Goal: Information Seeking & Learning: Learn about a topic

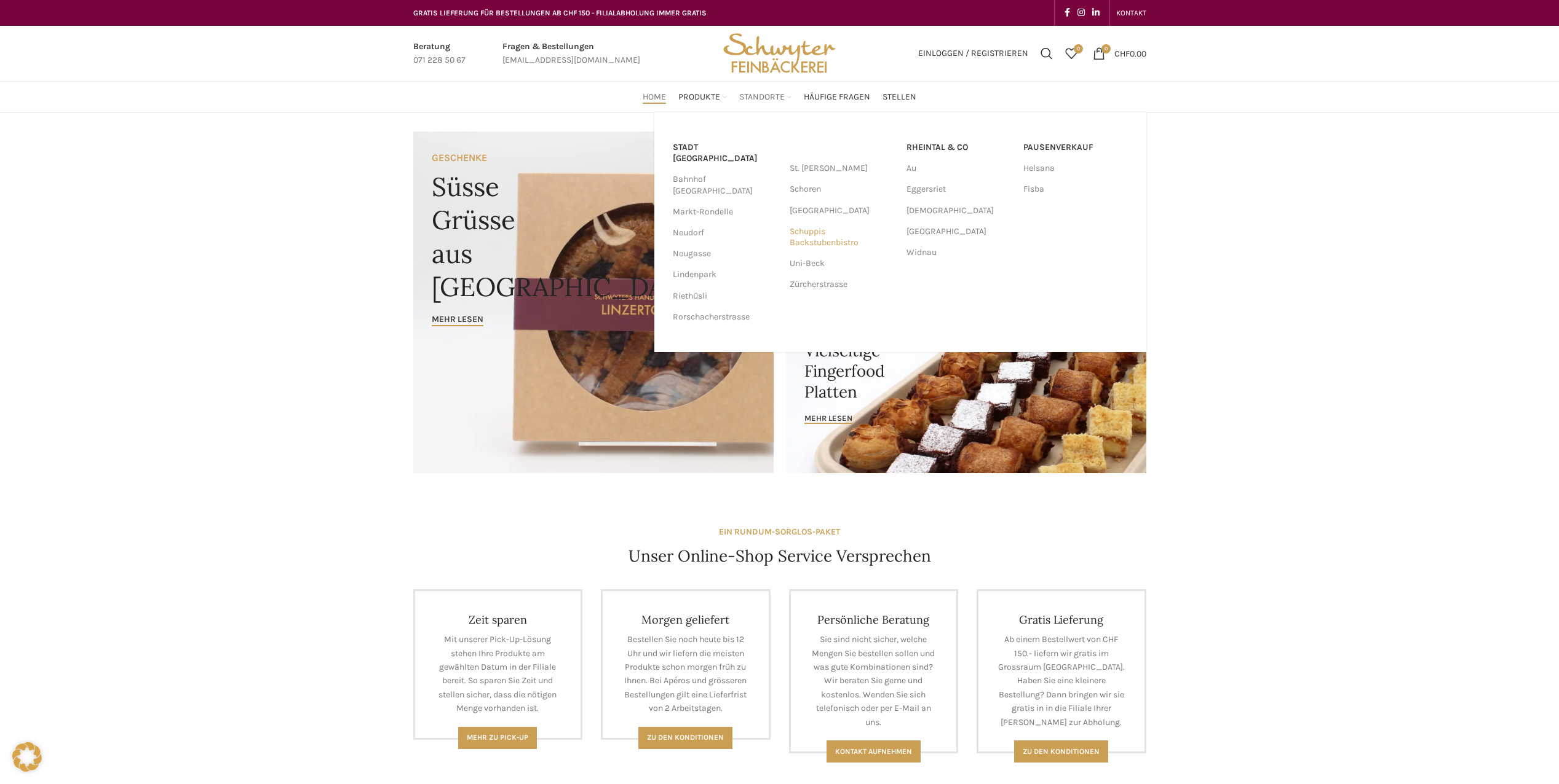
click at [819, 243] on link "Schuppis Backstubenbistro" at bounding box center [841, 237] width 104 height 32
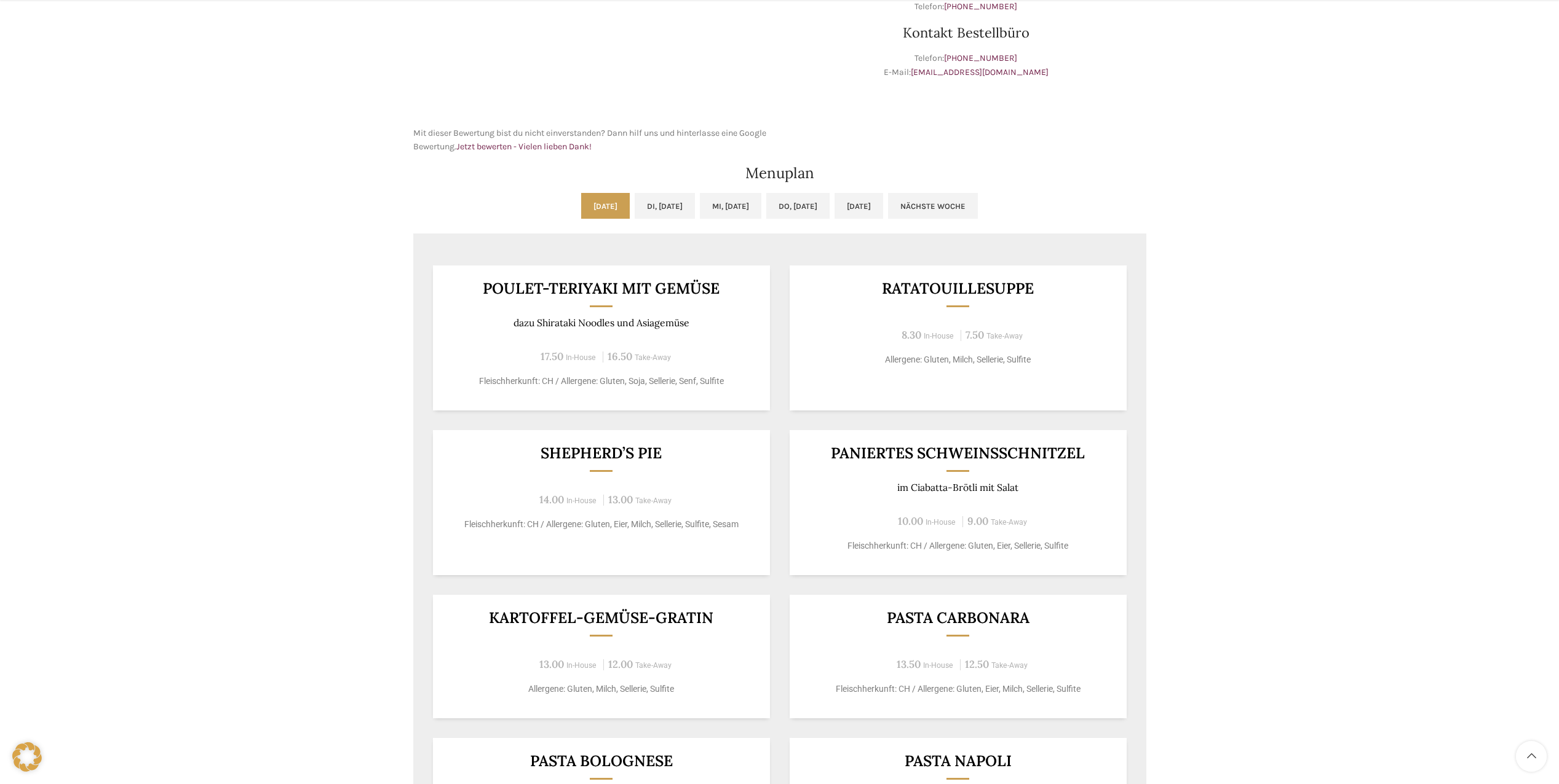
scroll to position [492, 0]
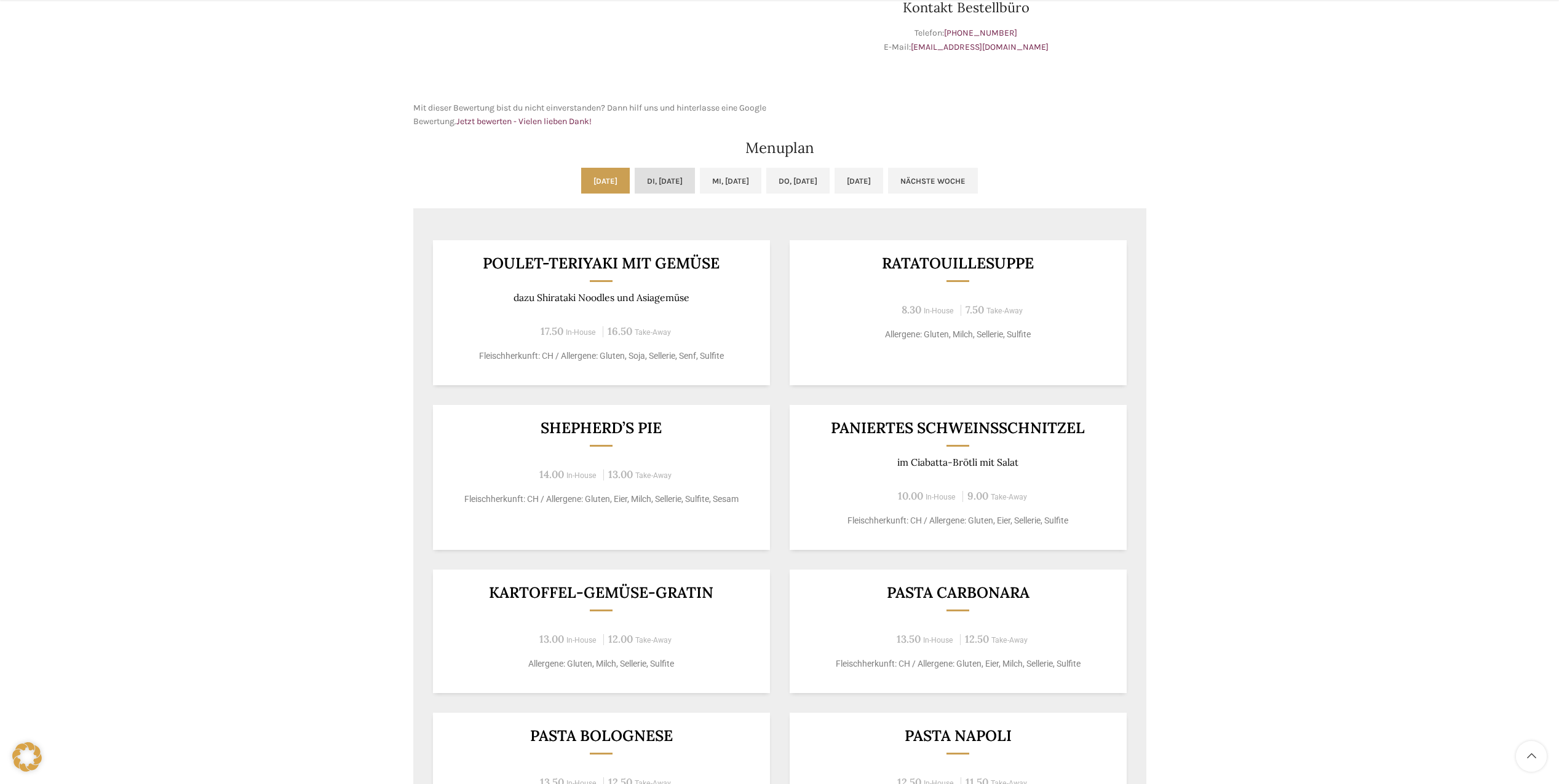
click at [654, 186] on link "Di, [DATE]" at bounding box center [664, 180] width 60 height 26
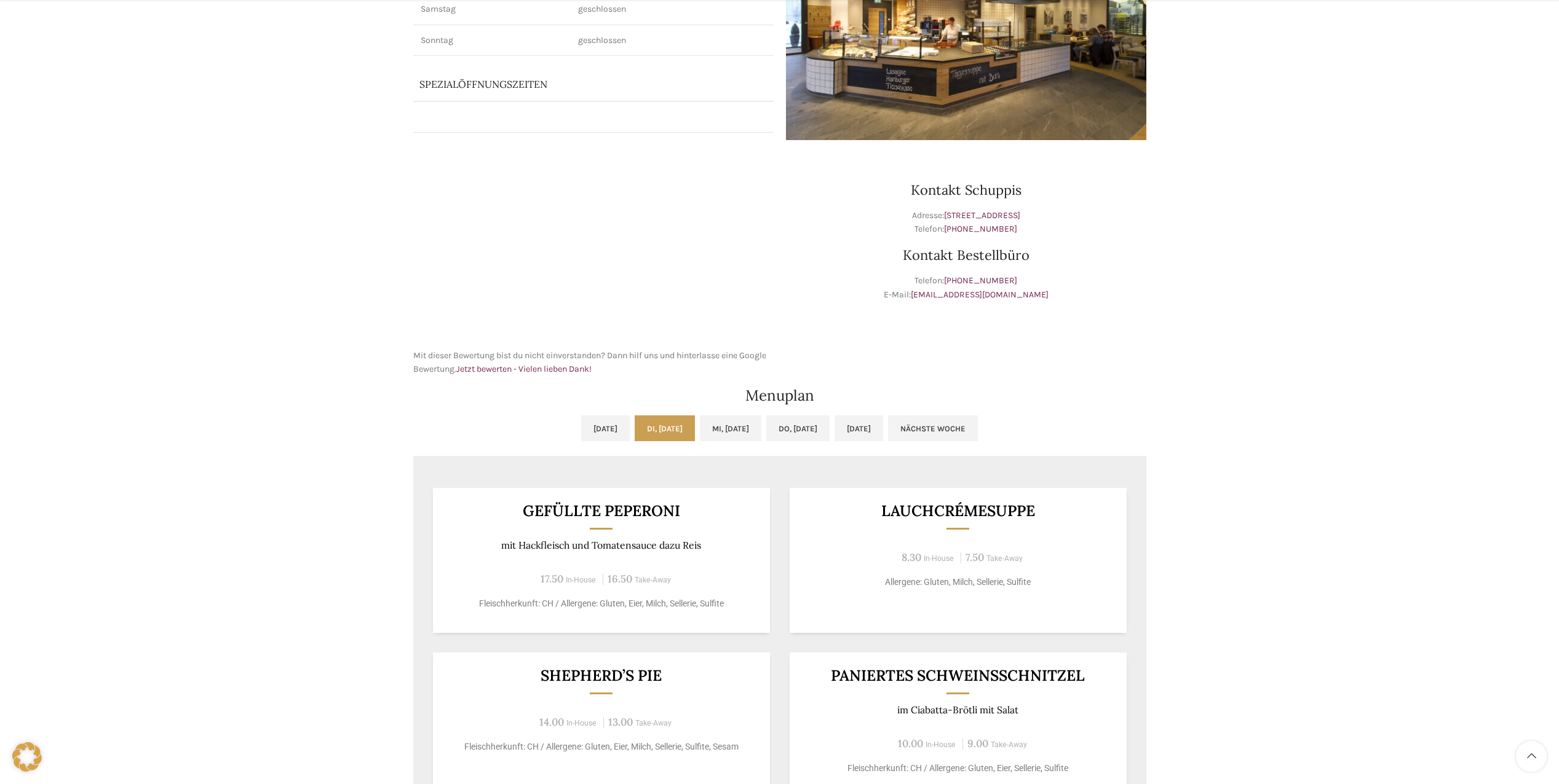
scroll to position [246, 0]
click at [587, 432] on link "[DATE]" at bounding box center [605, 426] width 49 height 26
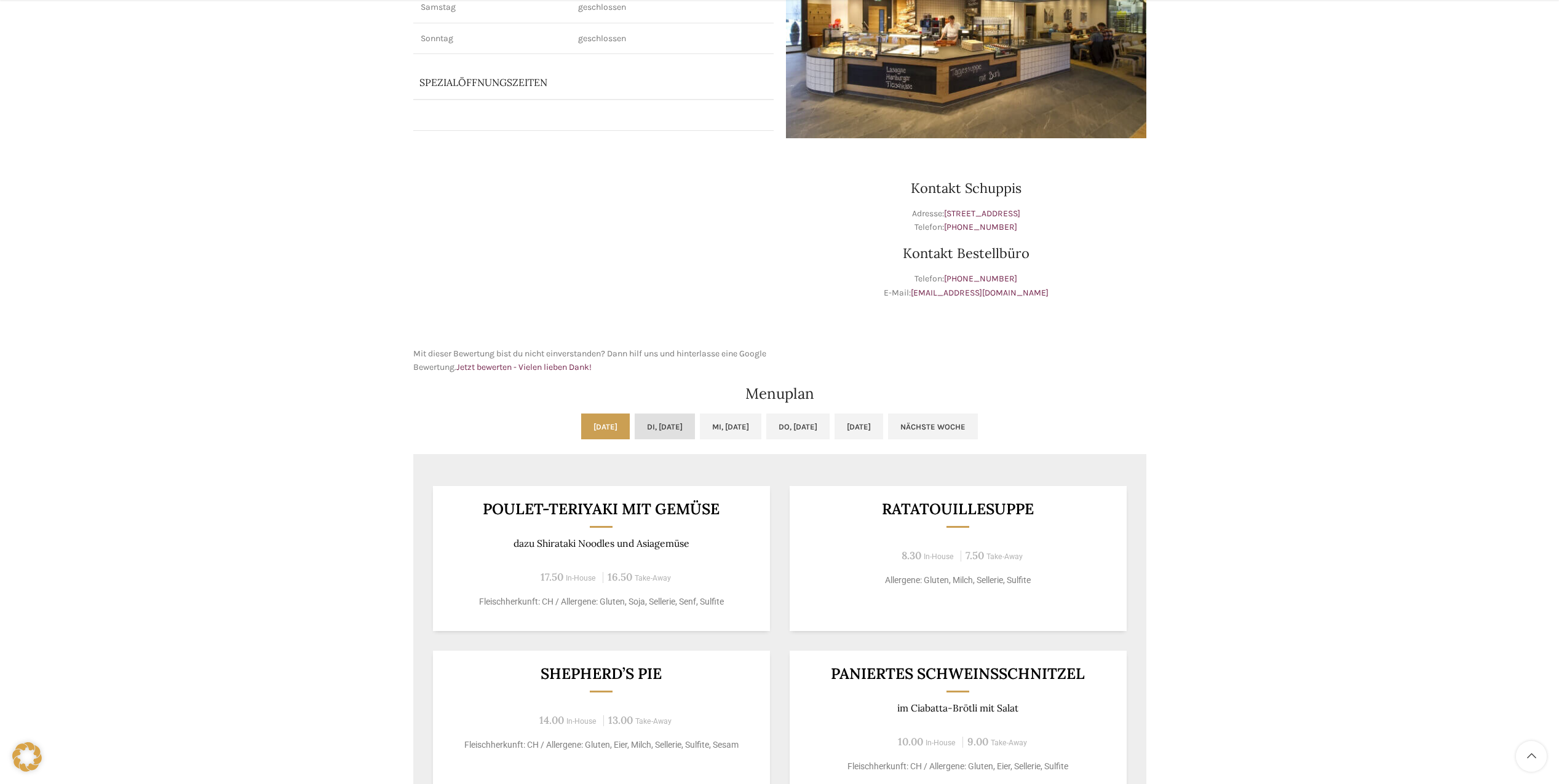
click at [634, 430] on link "Di, [DATE]" at bounding box center [664, 426] width 60 height 26
click at [756, 430] on link "Mi, [DATE]" at bounding box center [730, 426] width 61 height 26
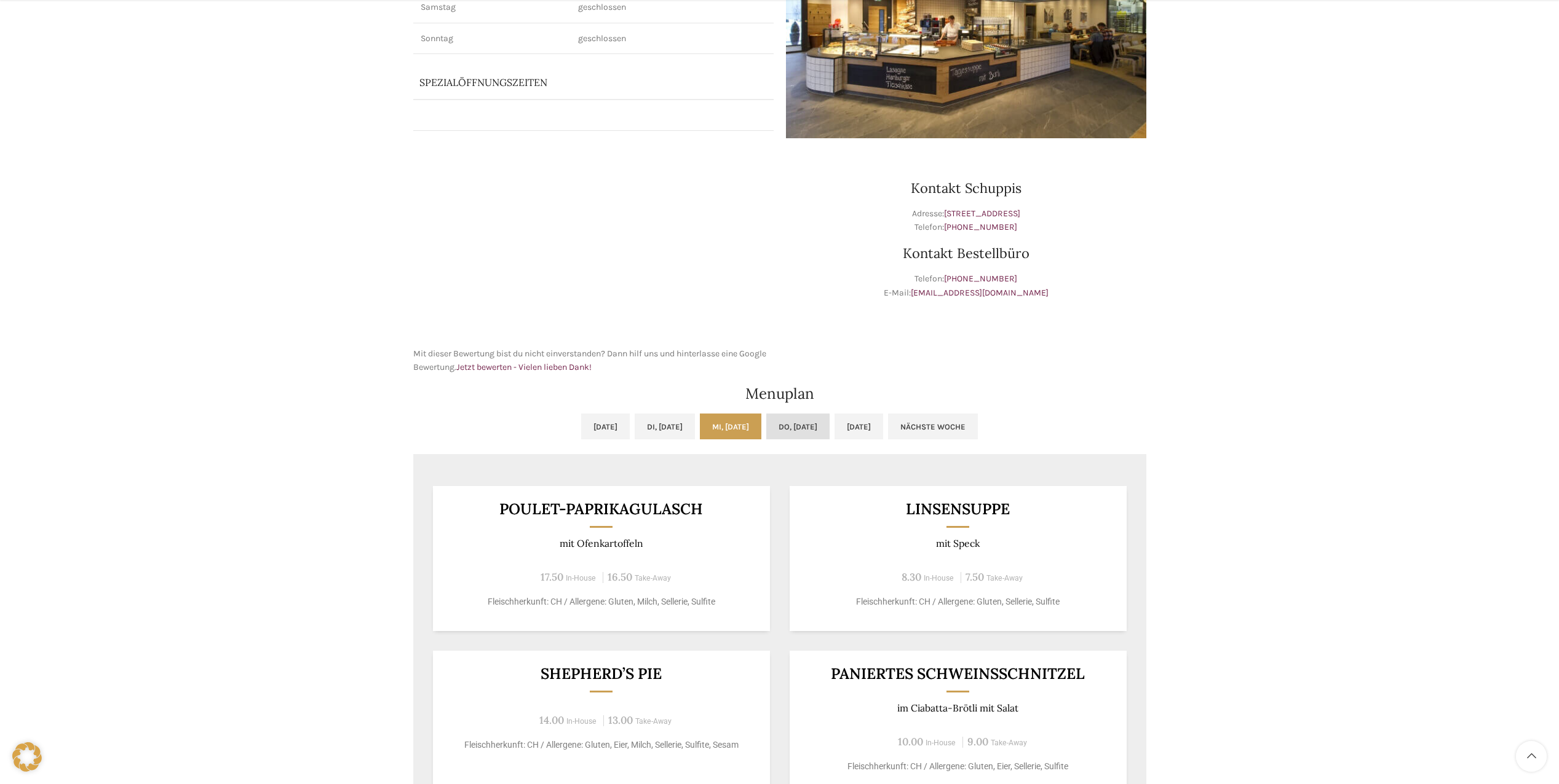
click at [814, 424] on link "Do, [DATE]" at bounding box center [798, 426] width 64 height 26
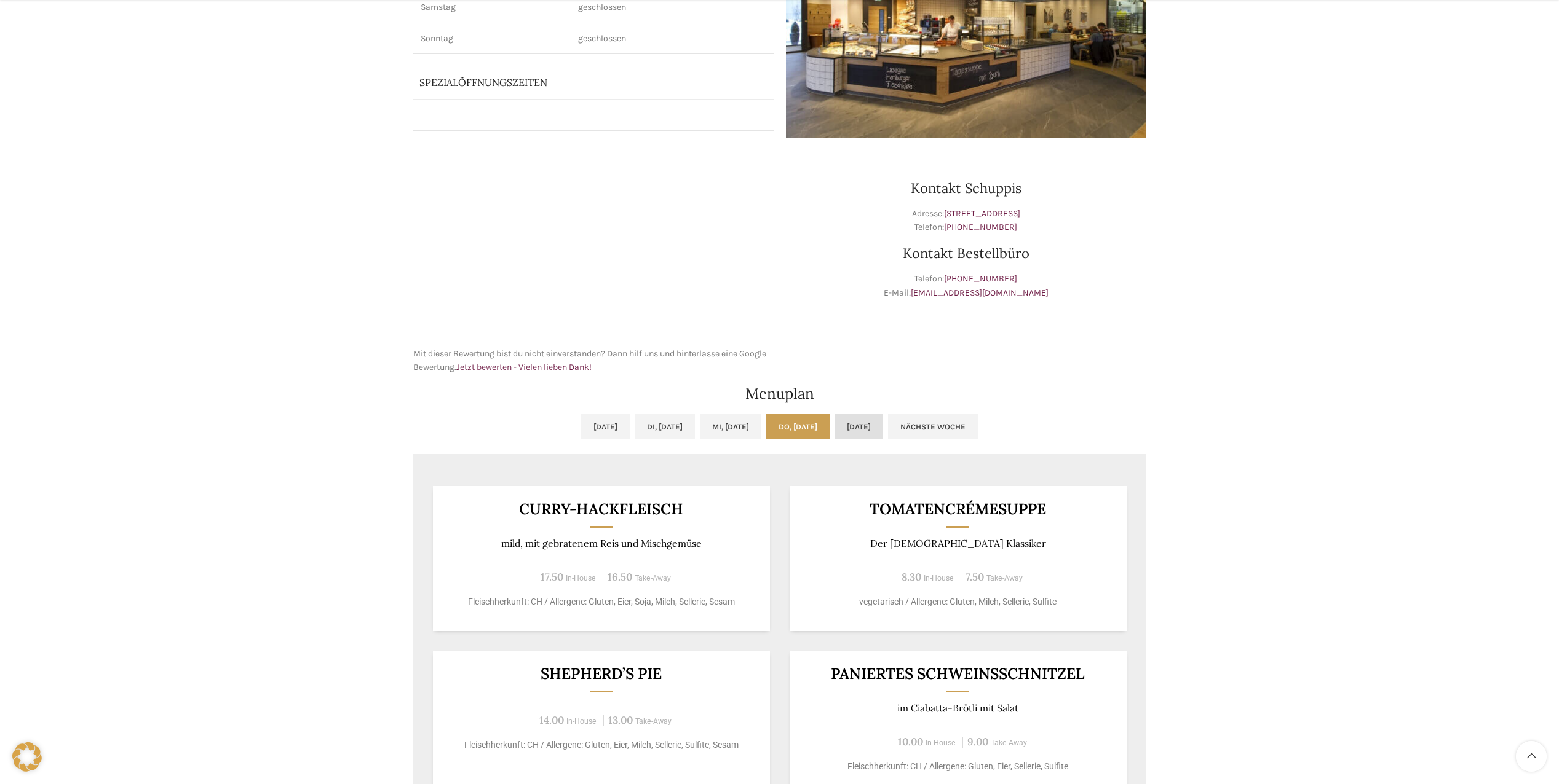
click at [883, 431] on link "[DATE]" at bounding box center [859, 426] width 49 height 26
click at [978, 426] on link "Nächste Woche" at bounding box center [932, 426] width 89 height 26
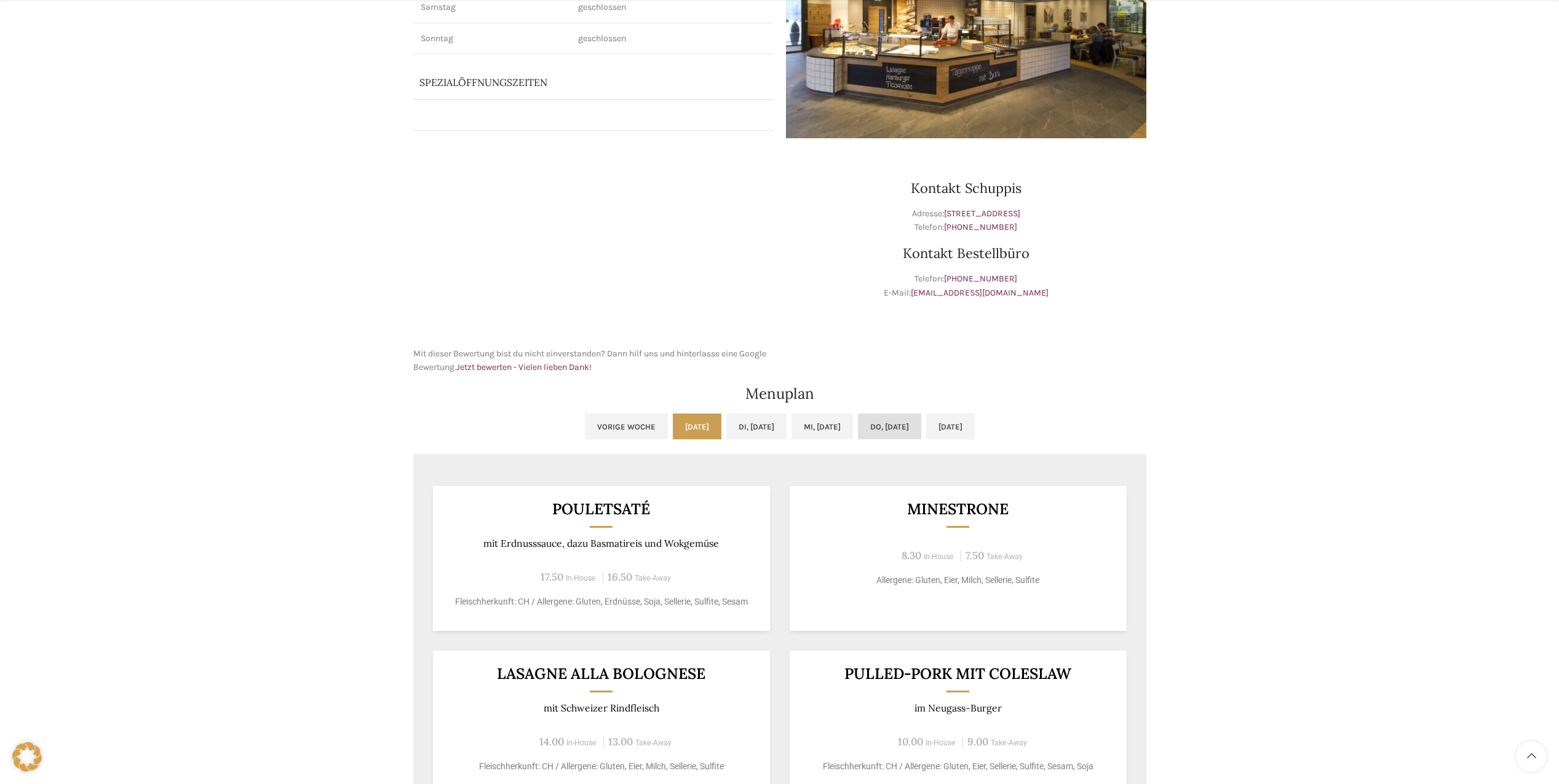
click at [881, 435] on link "Do, [DATE]" at bounding box center [889, 426] width 64 height 26
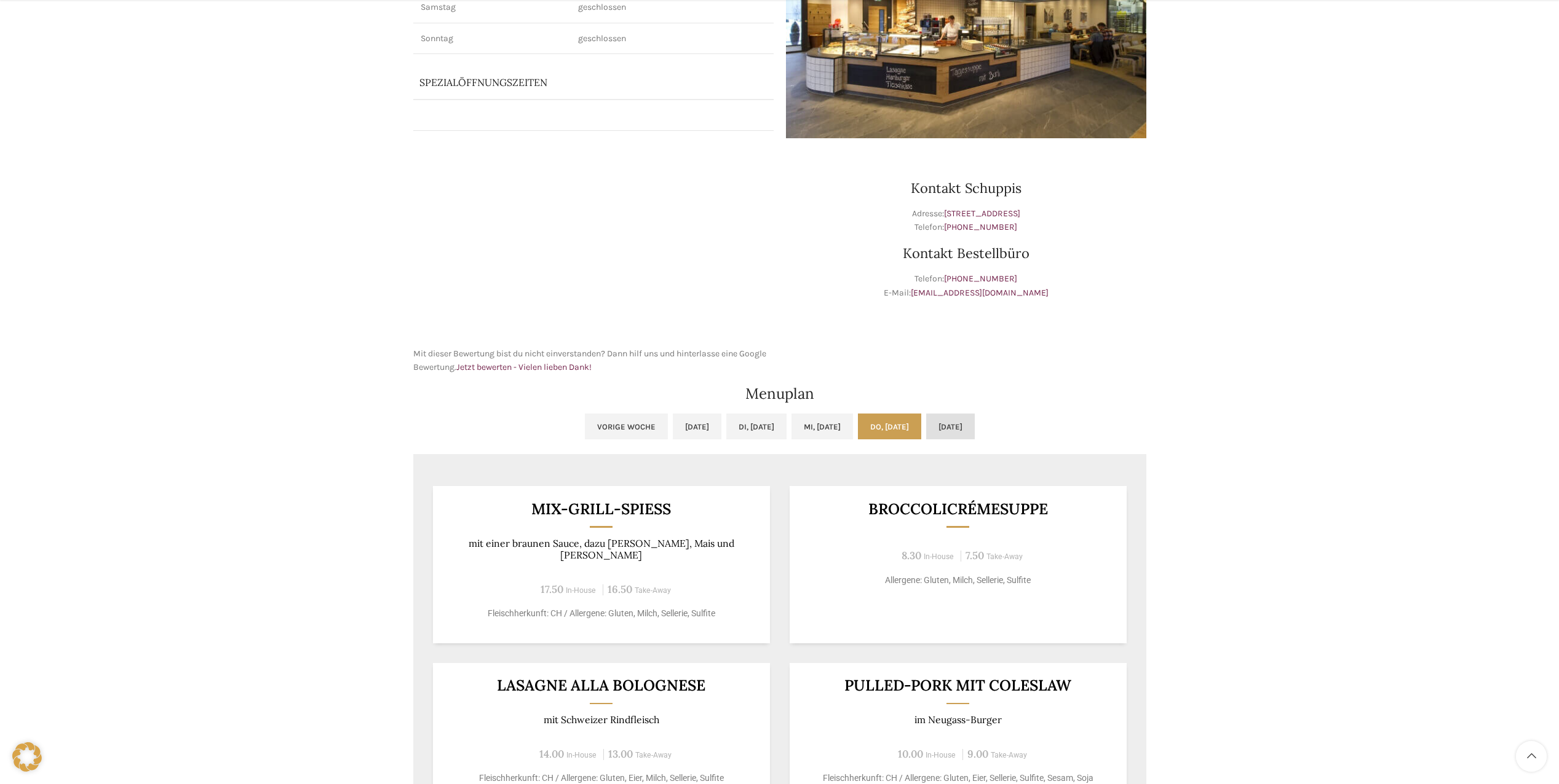
click at [975, 433] on link "[DATE]" at bounding box center [950, 426] width 49 height 26
